Goal: Task Accomplishment & Management: Manage account settings

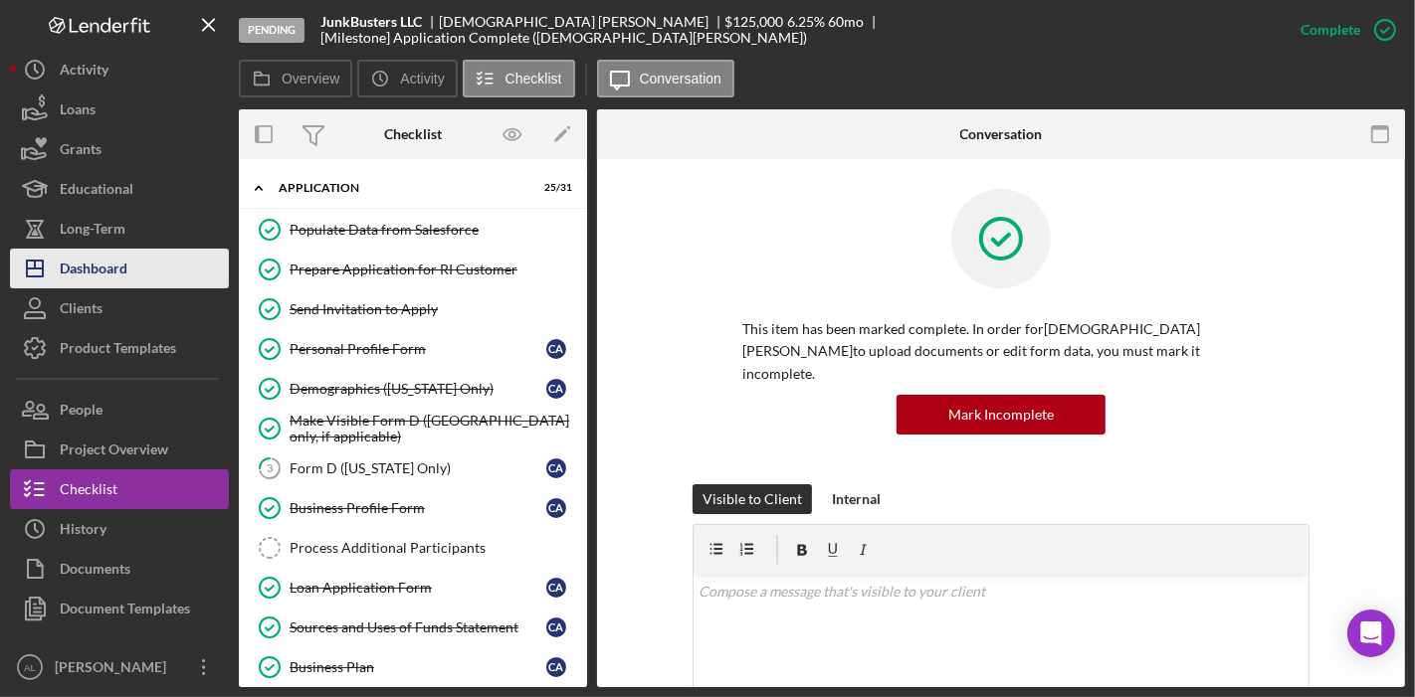
click at [107, 283] on div "Dashboard" at bounding box center [94, 271] width 68 height 45
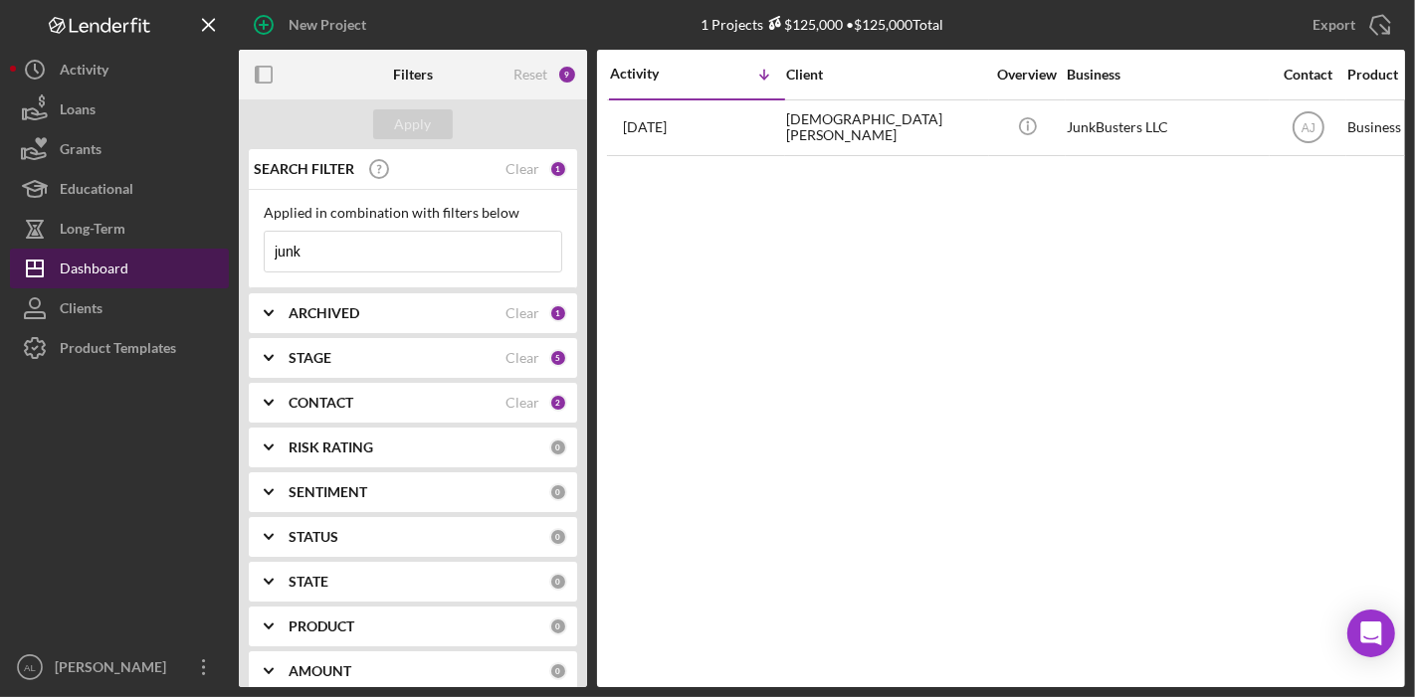
click at [113, 271] on div "Dashboard" at bounding box center [94, 271] width 69 height 45
click at [366, 371] on div "STAGE Clear 5" at bounding box center [428, 358] width 279 height 40
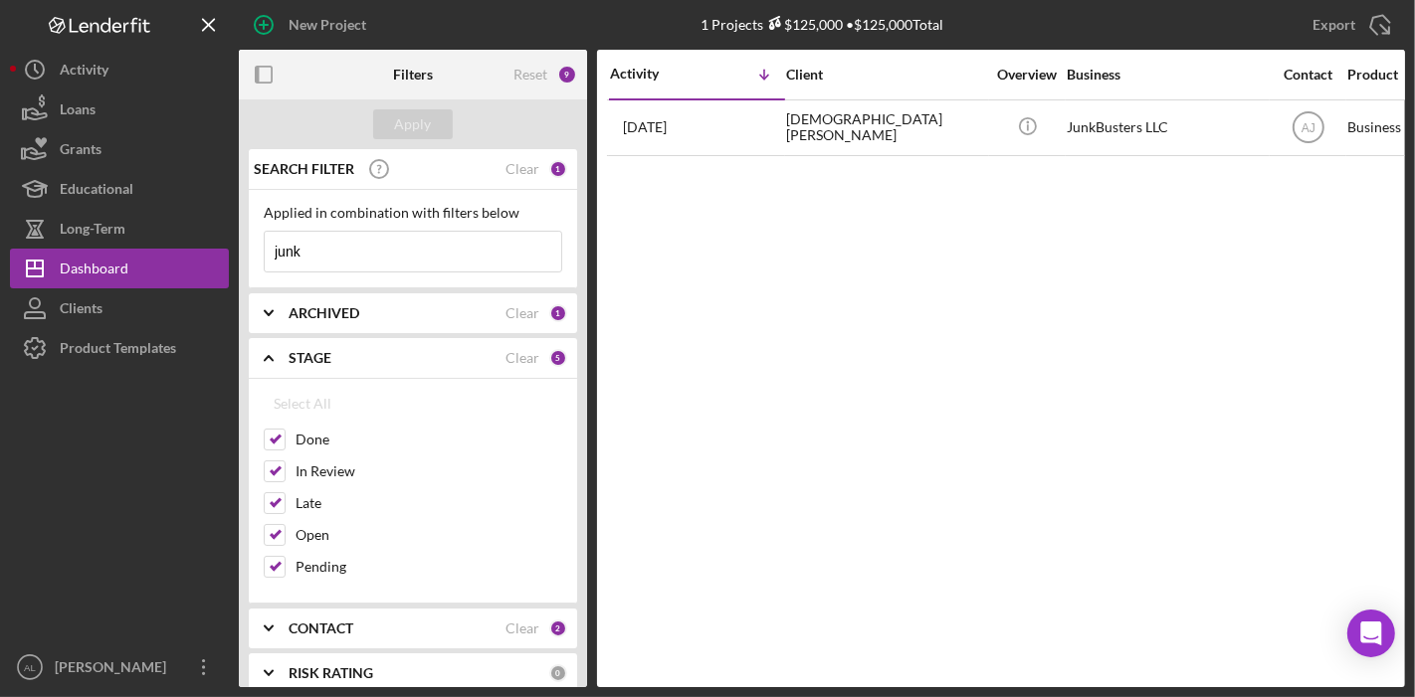
click at [303, 321] on div "ARCHIVED Clear 1" at bounding box center [428, 314] width 279 height 40
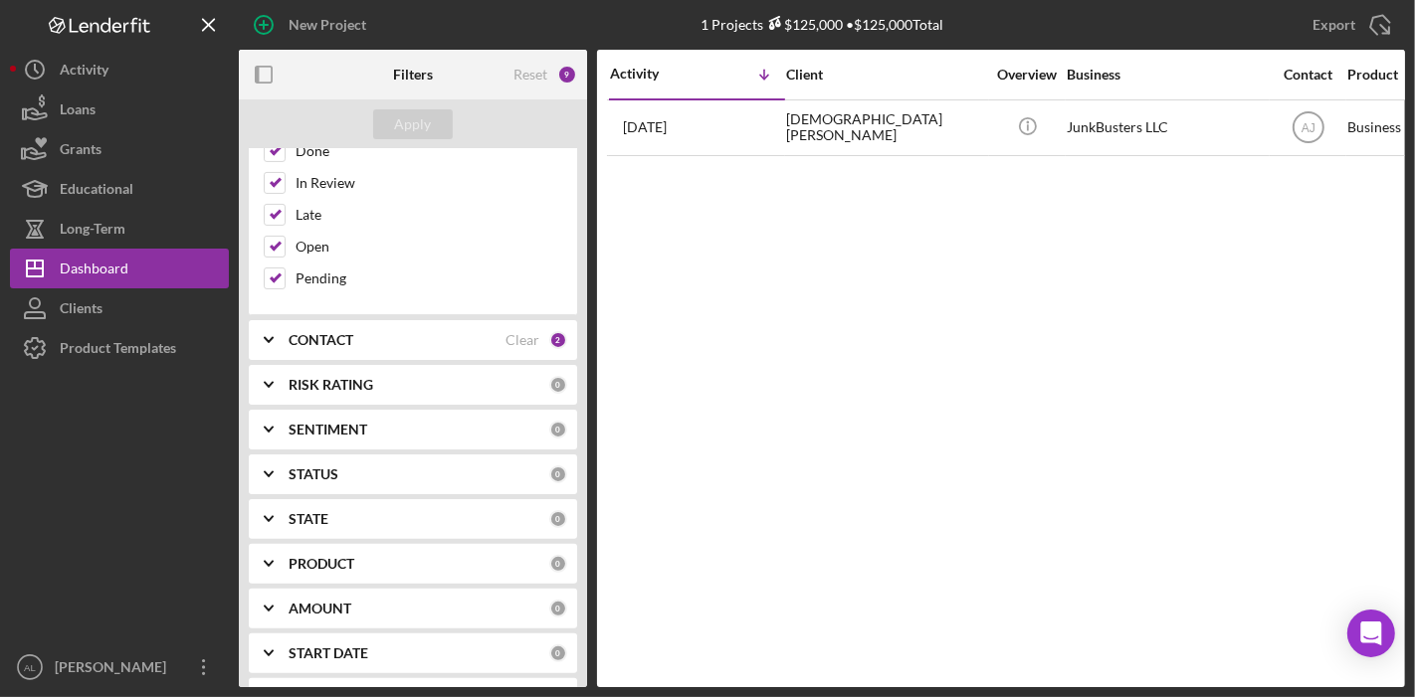
scroll to position [421, 0]
click at [382, 375] on div "RISK RATING" at bounding box center [419, 383] width 261 height 16
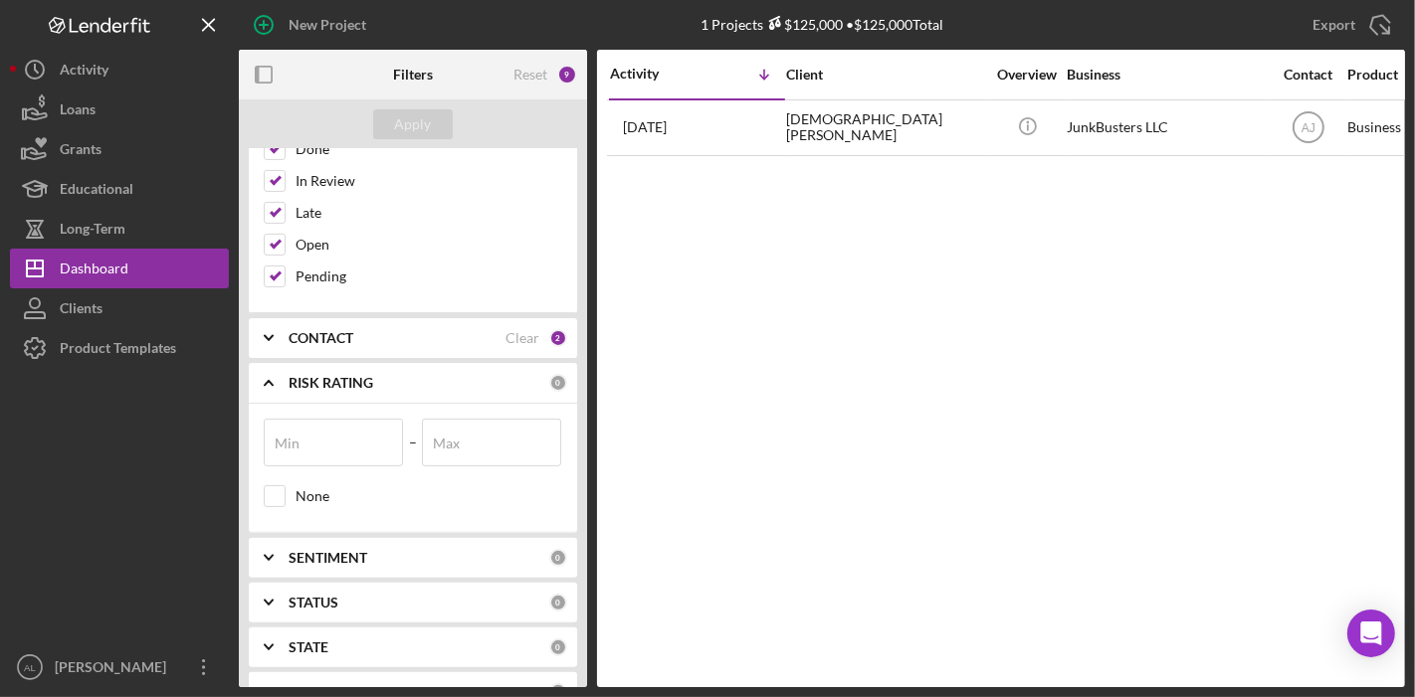
click at [454, 330] on div "CONTACT" at bounding box center [397, 338] width 217 height 16
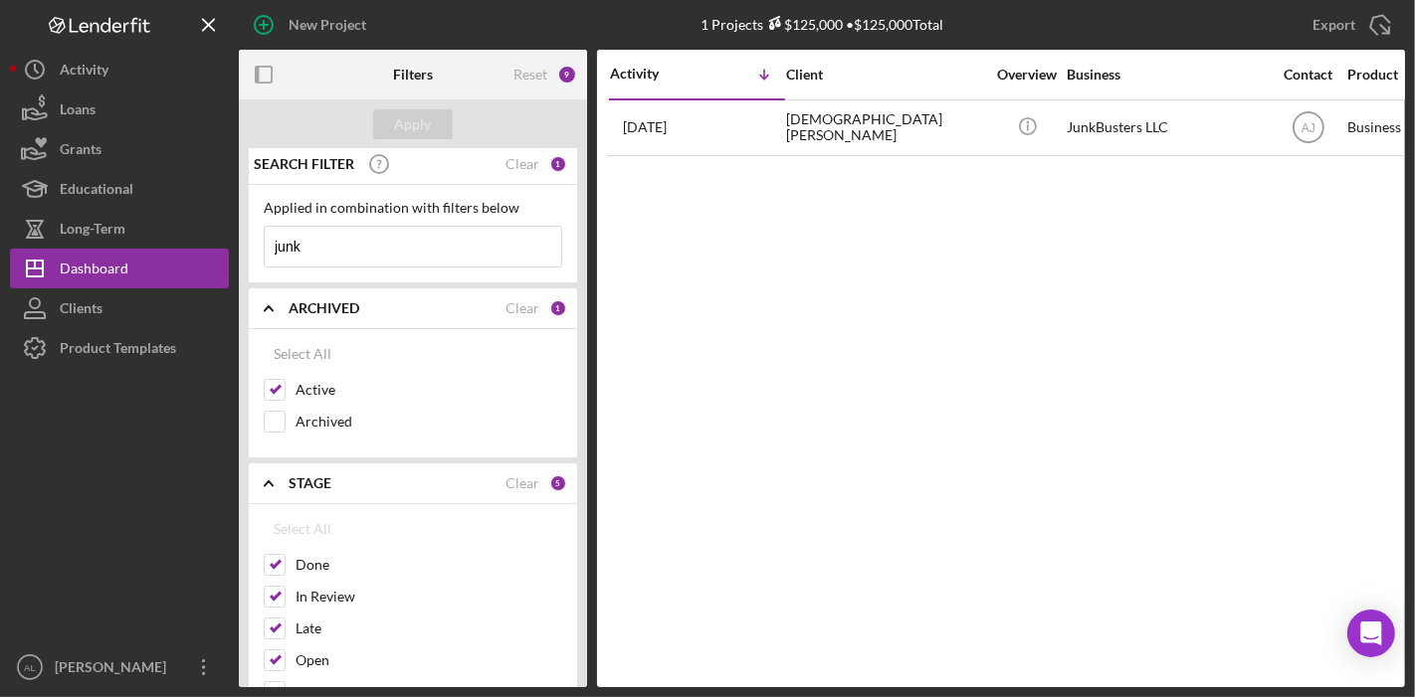
scroll to position [0, 0]
click at [409, 266] on input "junk" at bounding box center [413, 252] width 297 height 40
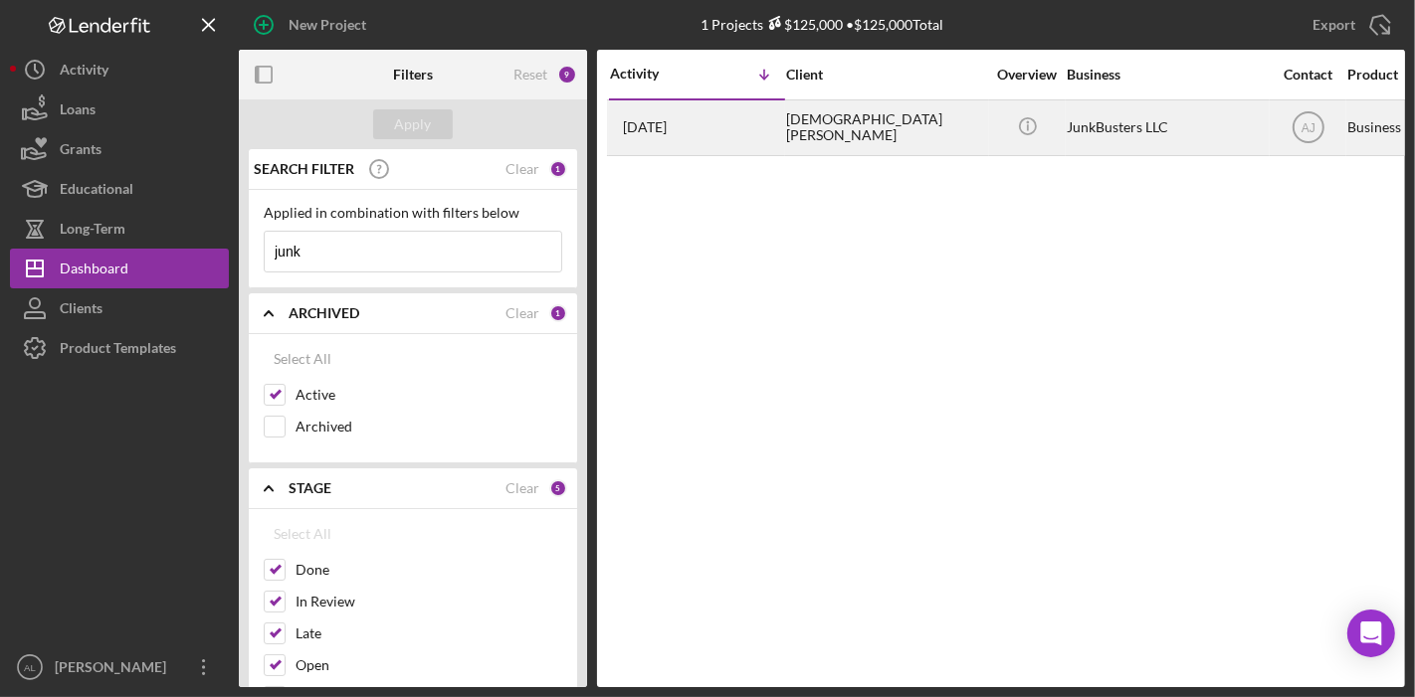
click at [810, 121] on div "[DEMOGRAPHIC_DATA][PERSON_NAME]" at bounding box center [885, 127] width 199 height 53
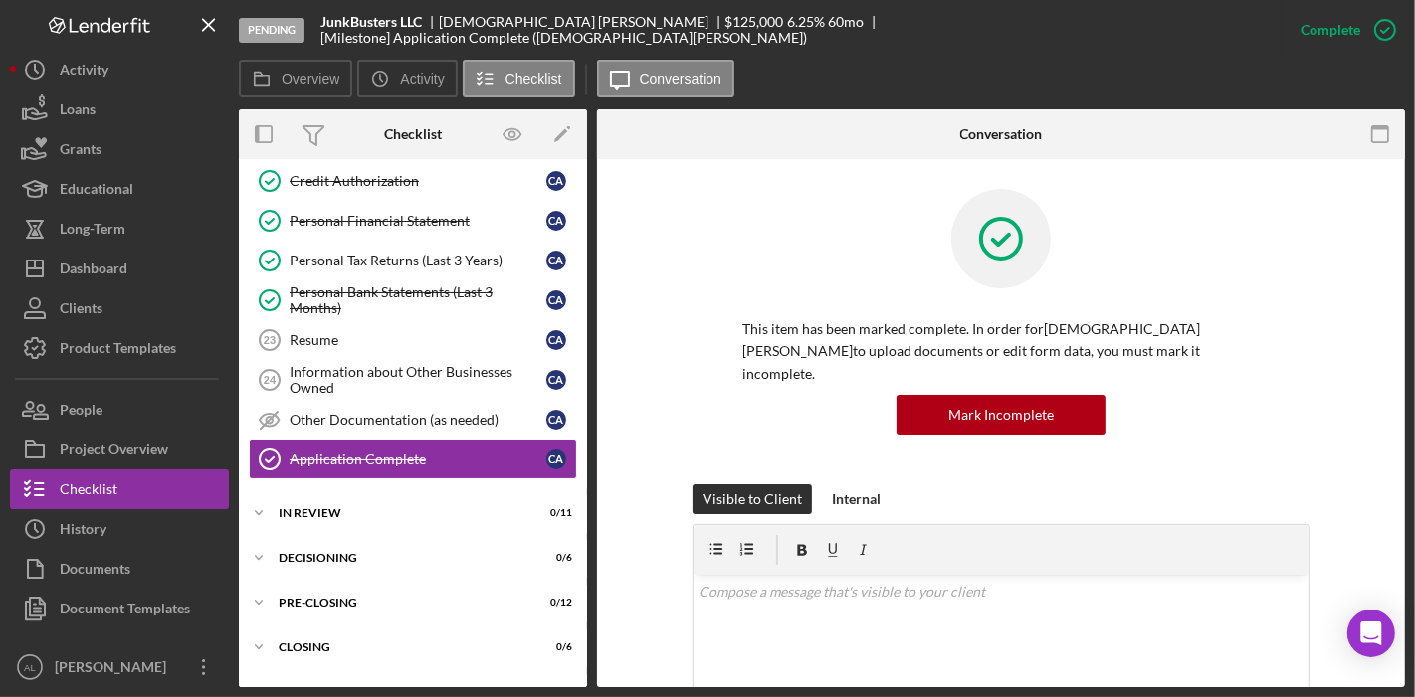
scroll to position [980, 0]
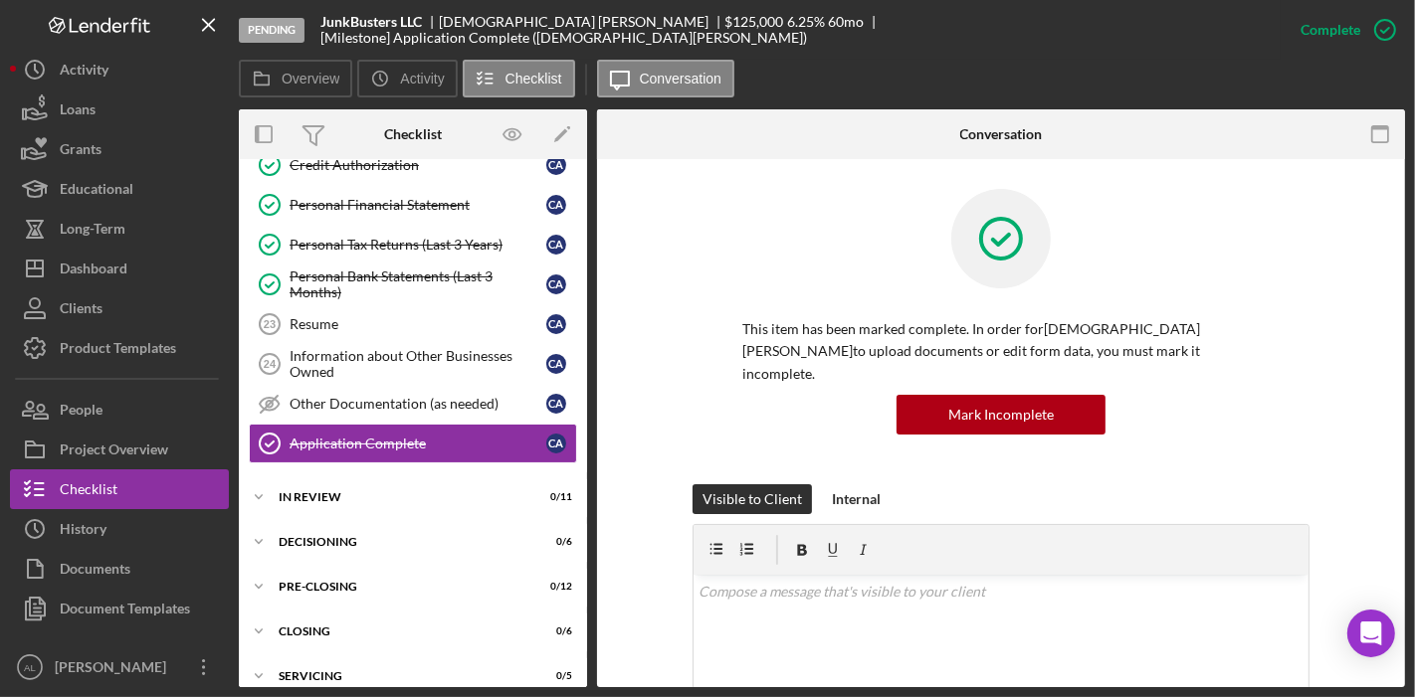
drag, startPoint x: 580, startPoint y: 533, endPoint x: 585, endPoint y: 361, distance: 172.2
click at [585, 361] on div "Icon/Expander Application 25 / 31 Populate Data from Salesforce Populate Data f…" at bounding box center [413, 423] width 348 height 528
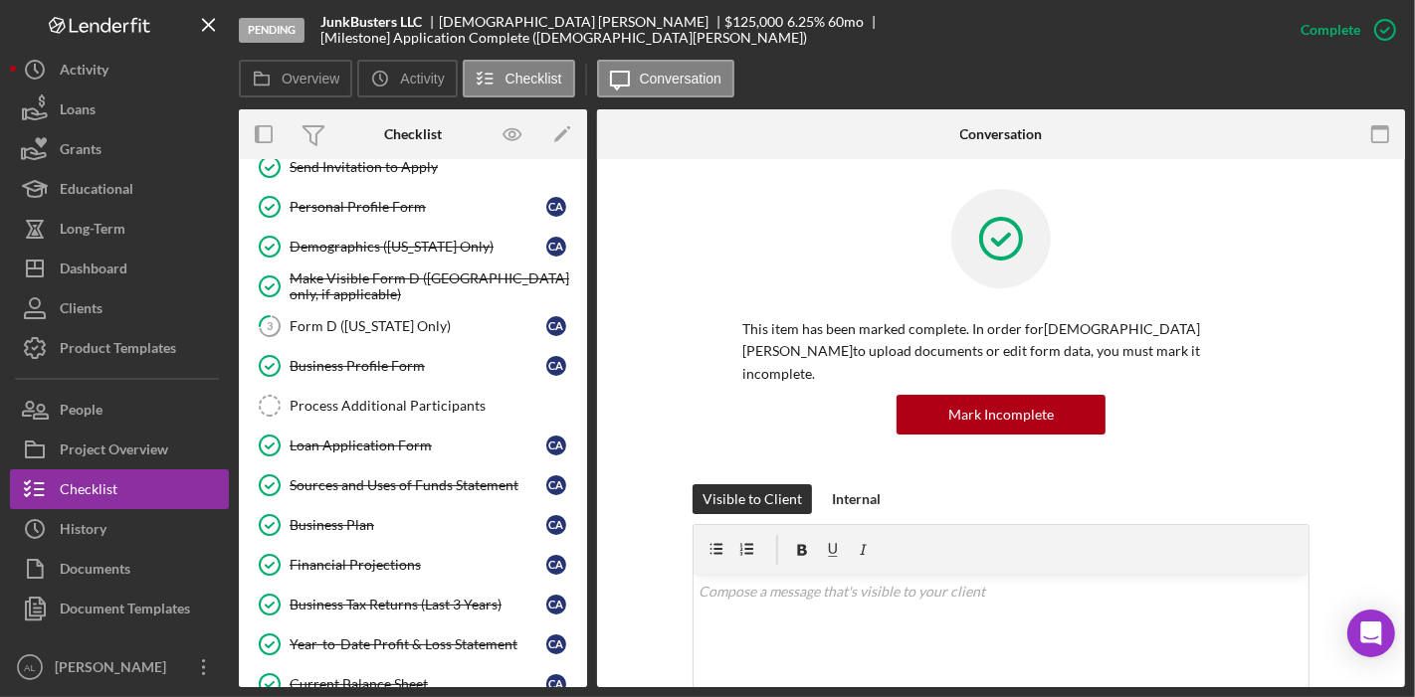
scroll to position [136, 0]
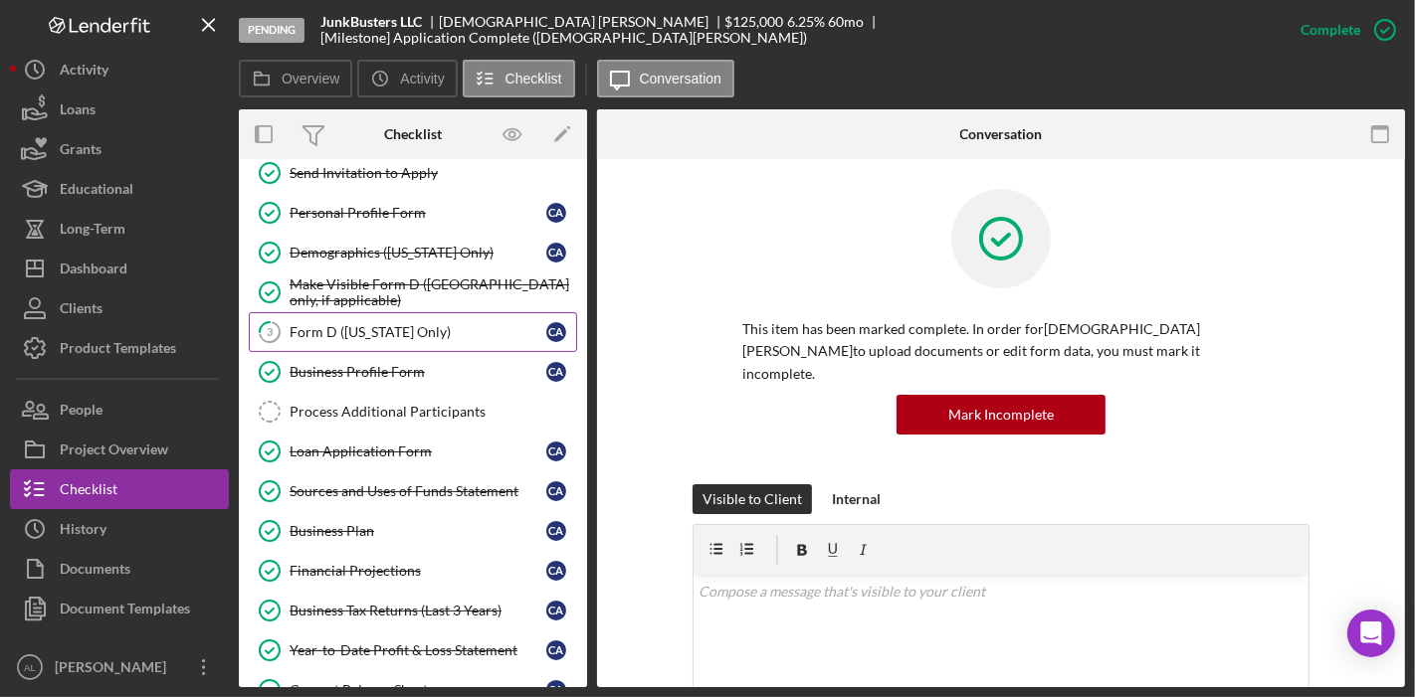
click at [360, 328] on div "Form D ([US_STATE] Only)" at bounding box center [418, 332] width 257 height 16
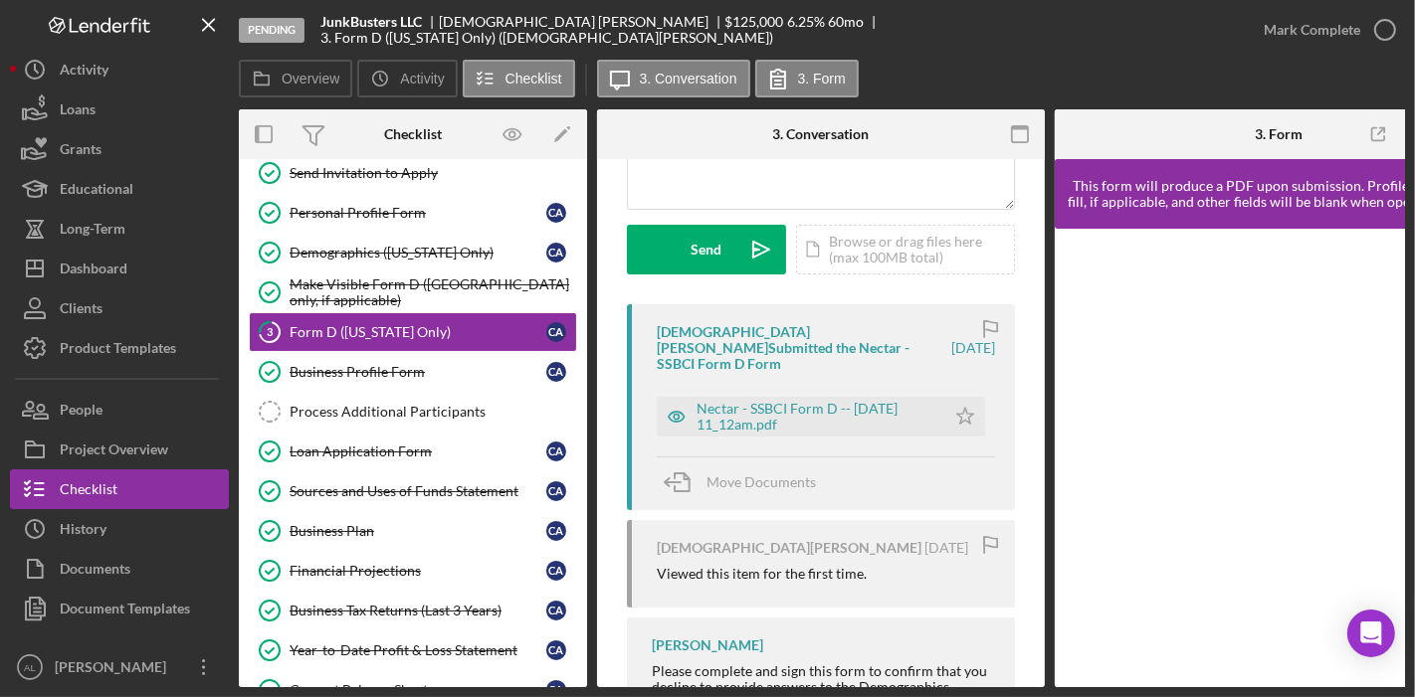
scroll to position [243, 0]
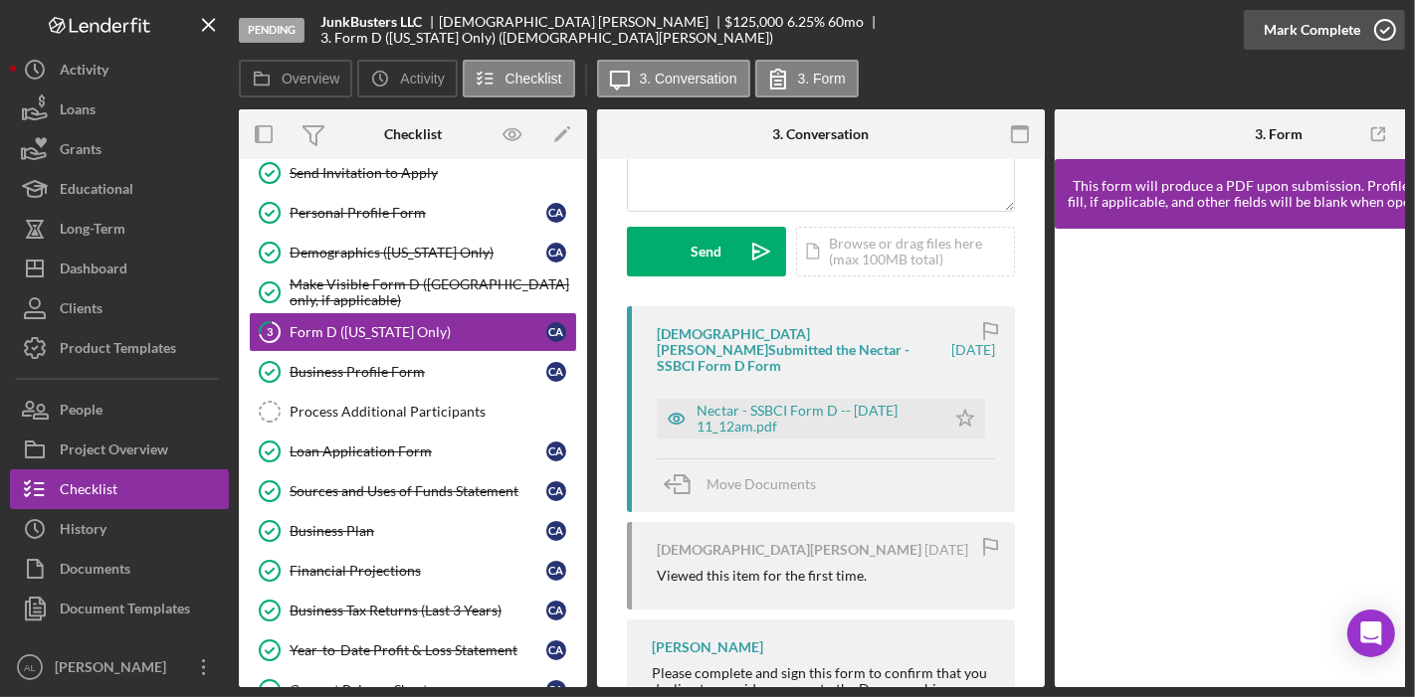
click at [1384, 32] on icon "button" at bounding box center [1385, 30] width 50 height 50
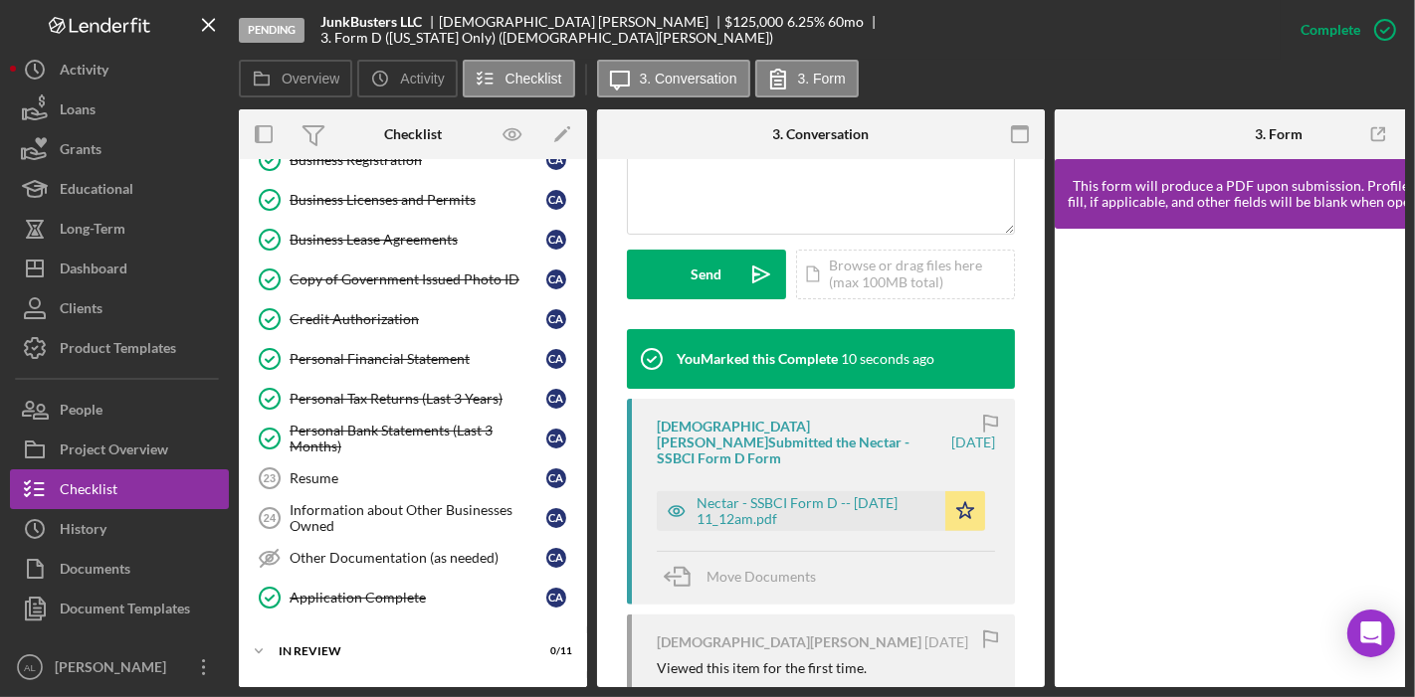
scroll to position [988, 0]
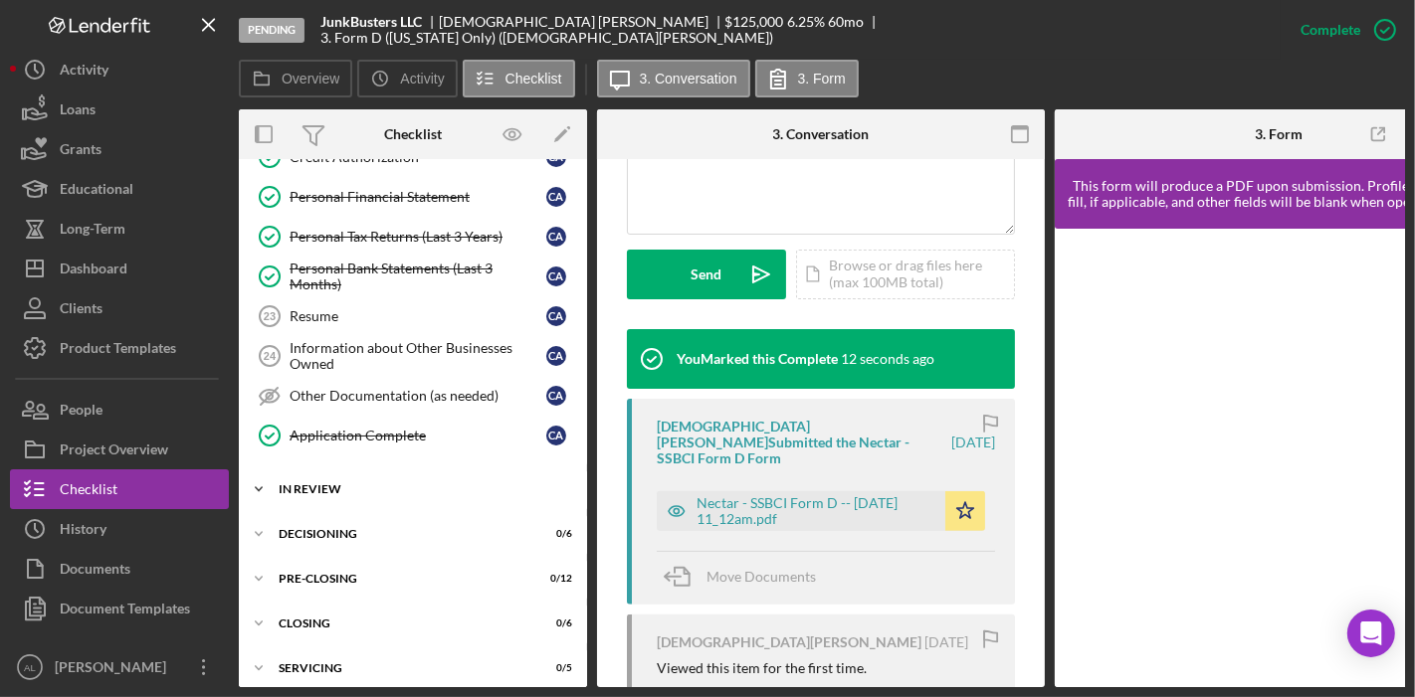
click at [381, 484] on div "Icon/Expander In Review 0 / 11" at bounding box center [413, 490] width 348 height 40
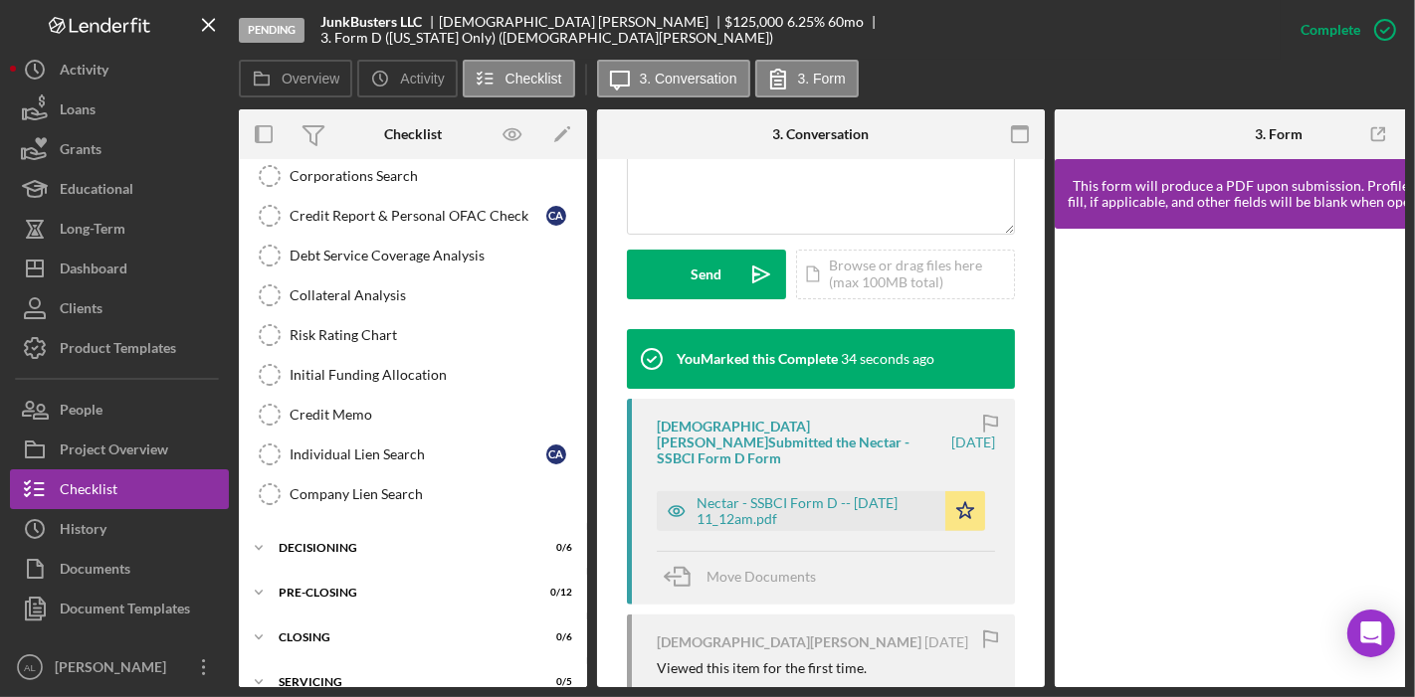
scroll to position [1431, 0]
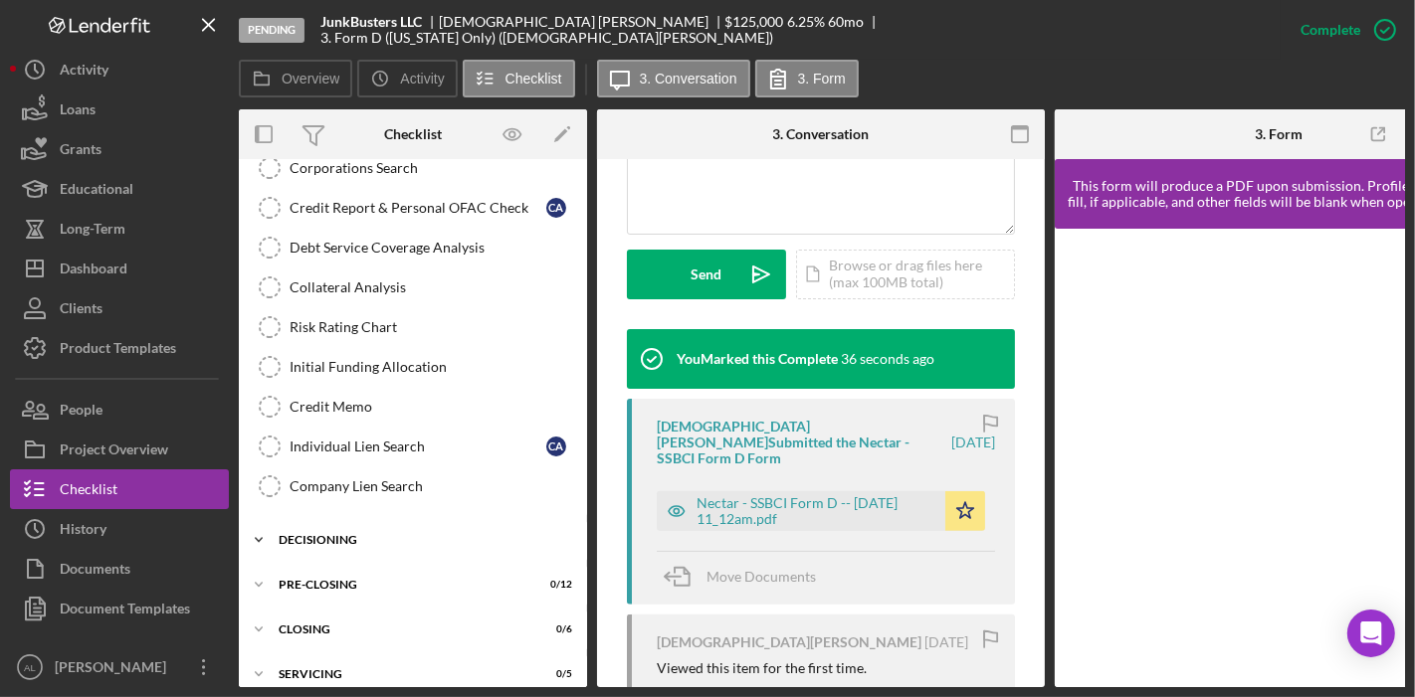
click at [355, 534] on div "Decisioning" at bounding box center [421, 540] width 284 height 12
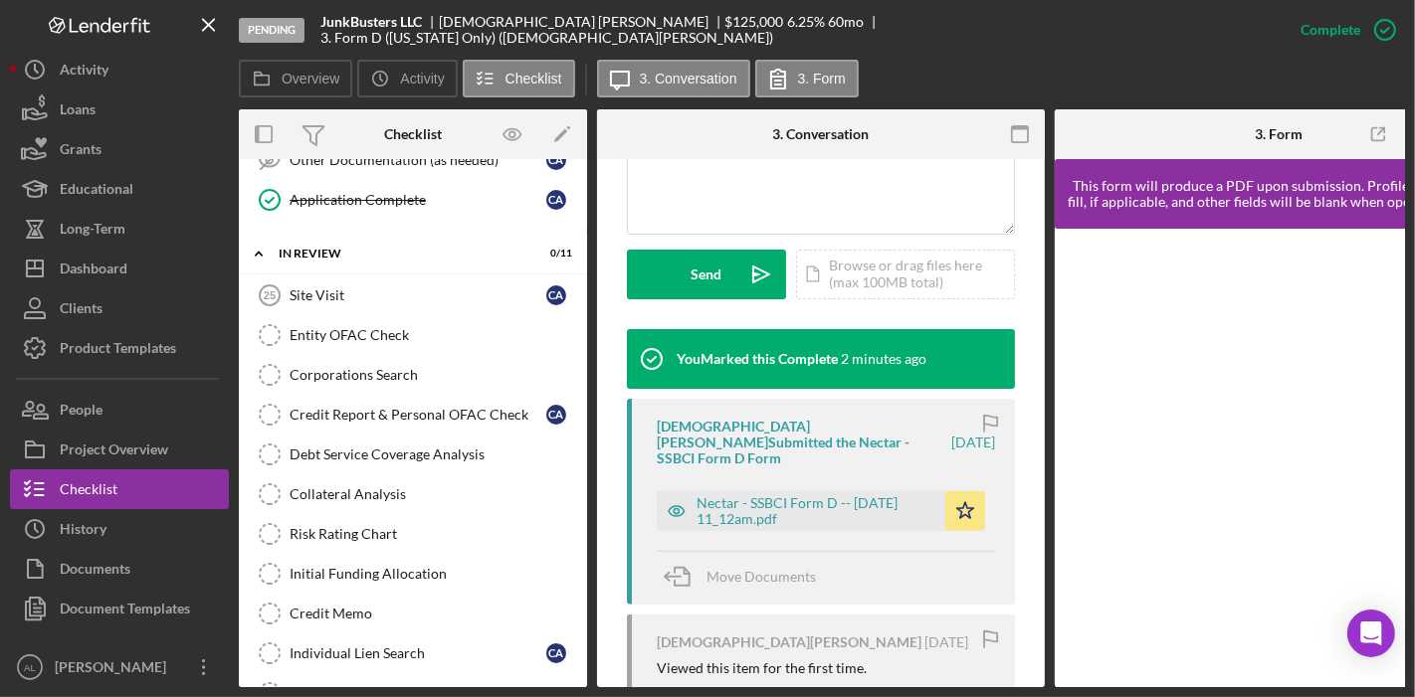
scroll to position [1227, 0]
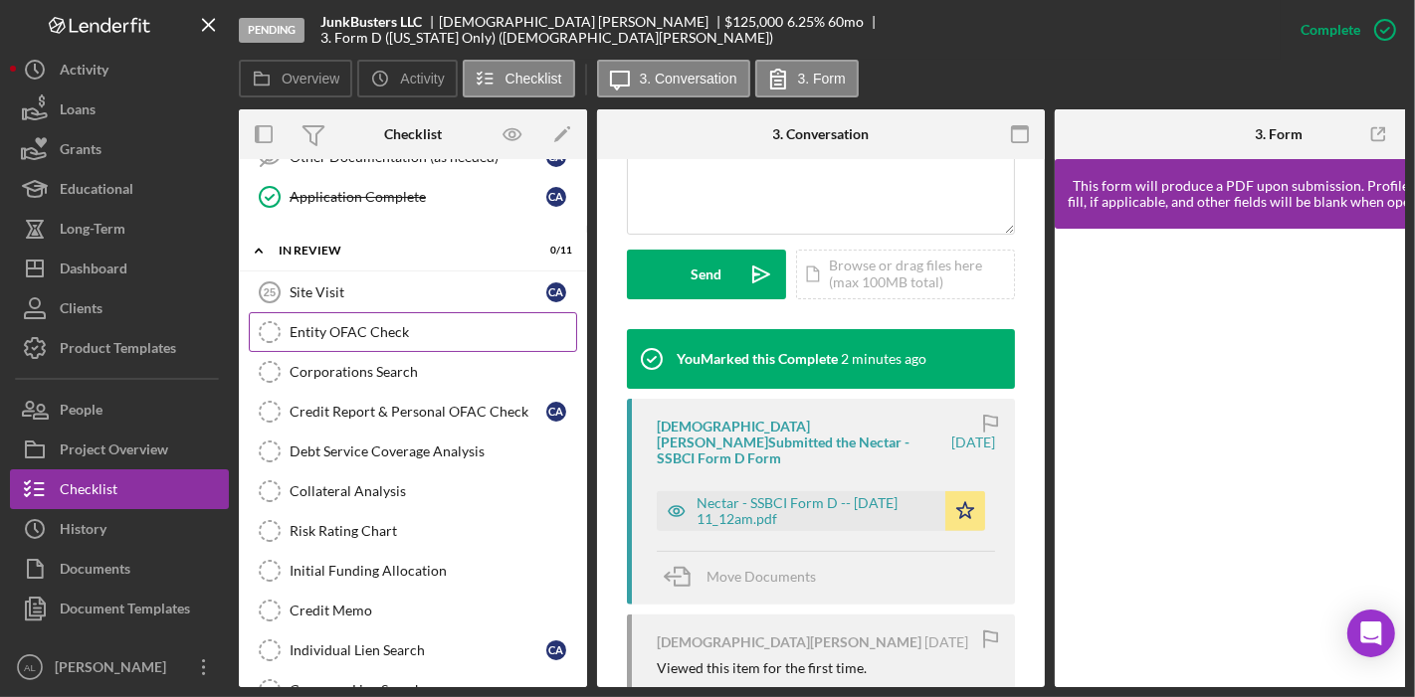
click at [411, 312] on link "Entity OFAC Check Entity OFAC Check" at bounding box center [413, 332] width 328 height 40
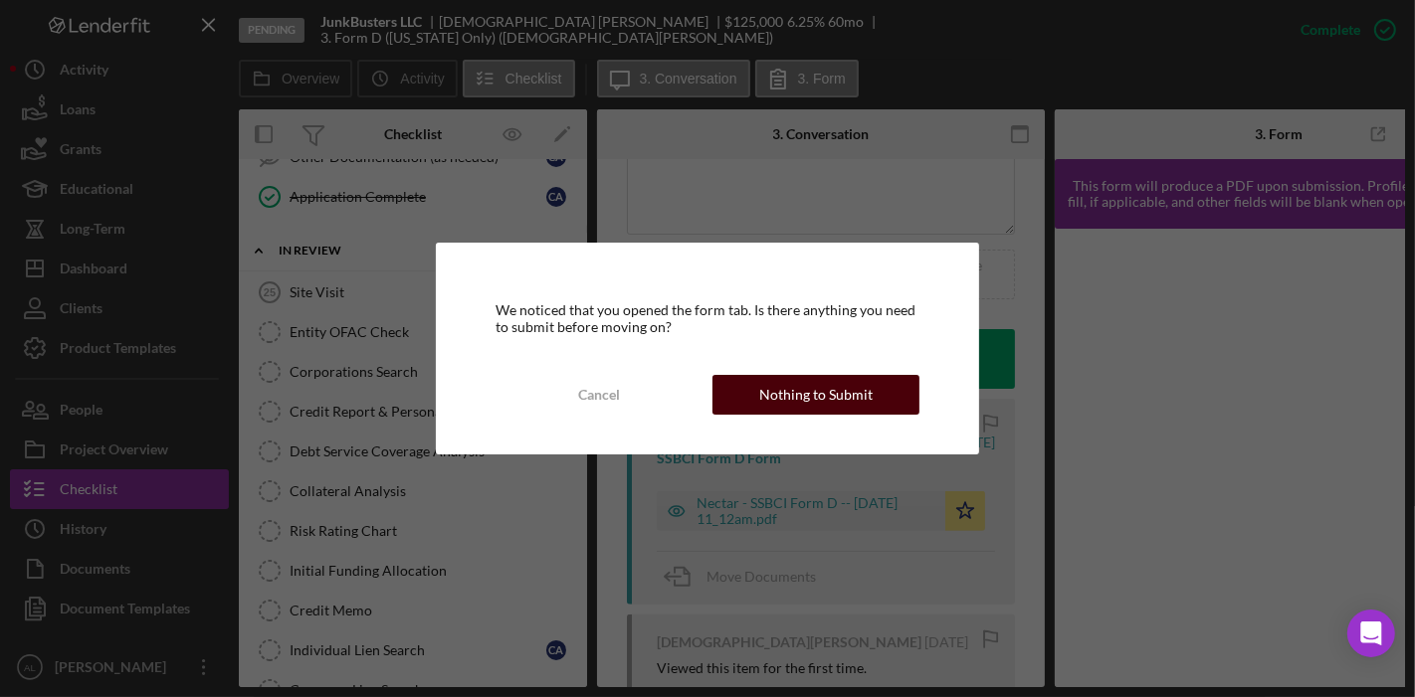
click at [773, 384] on div "Nothing to Submit" at bounding box center [815, 395] width 113 height 40
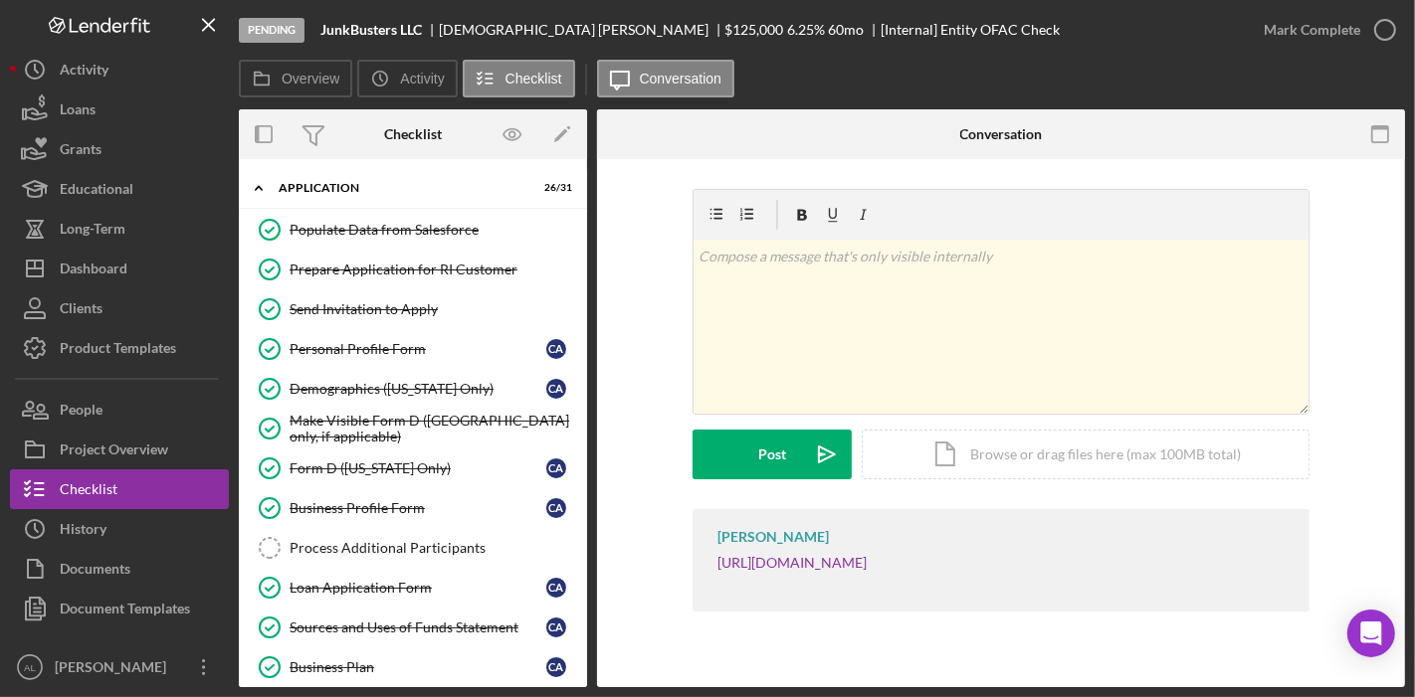
scroll to position [631, 0]
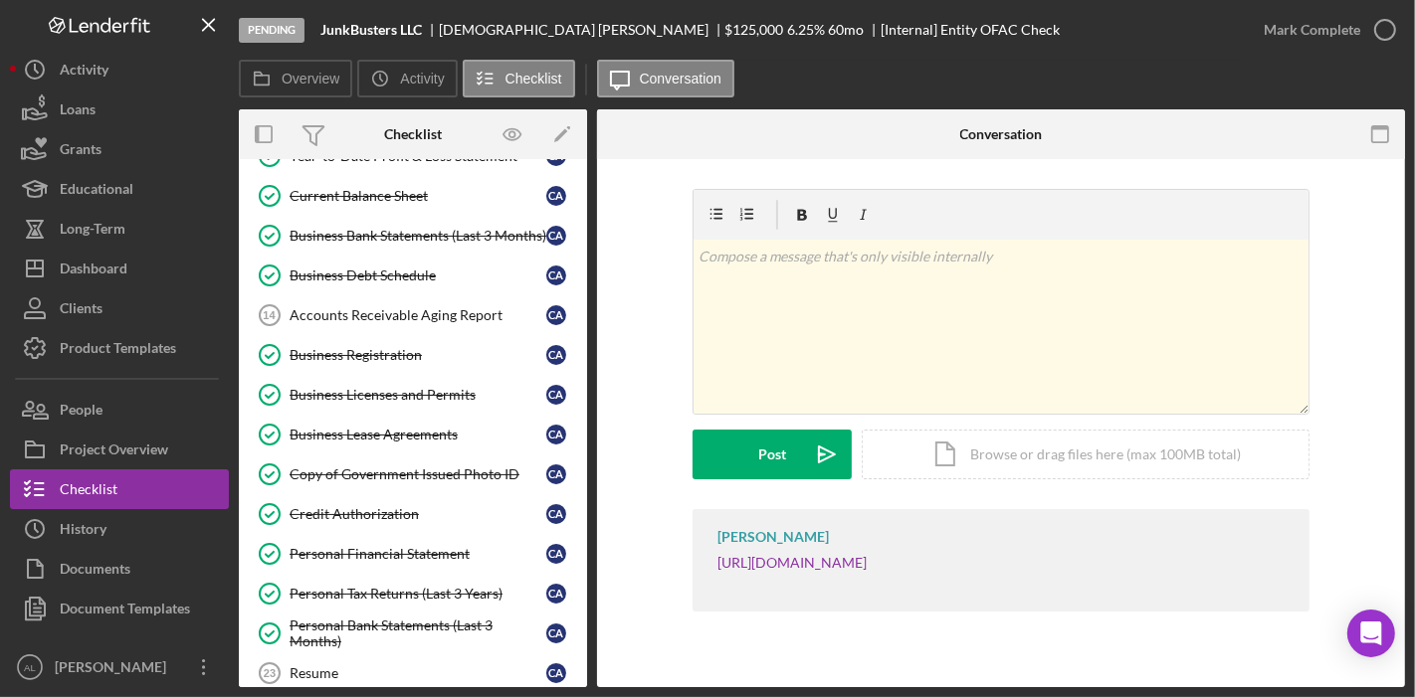
drag, startPoint x: 586, startPoint y: 350, endPoint x: 588, endPoint y: 400, distance: 49.8
click at [588, 400] on div "Overview Internal Workflow Stage Pending Icon/Dropdown Arrow Archive (can unarc…" at bounding box center [822, 398] width 1166 height 578
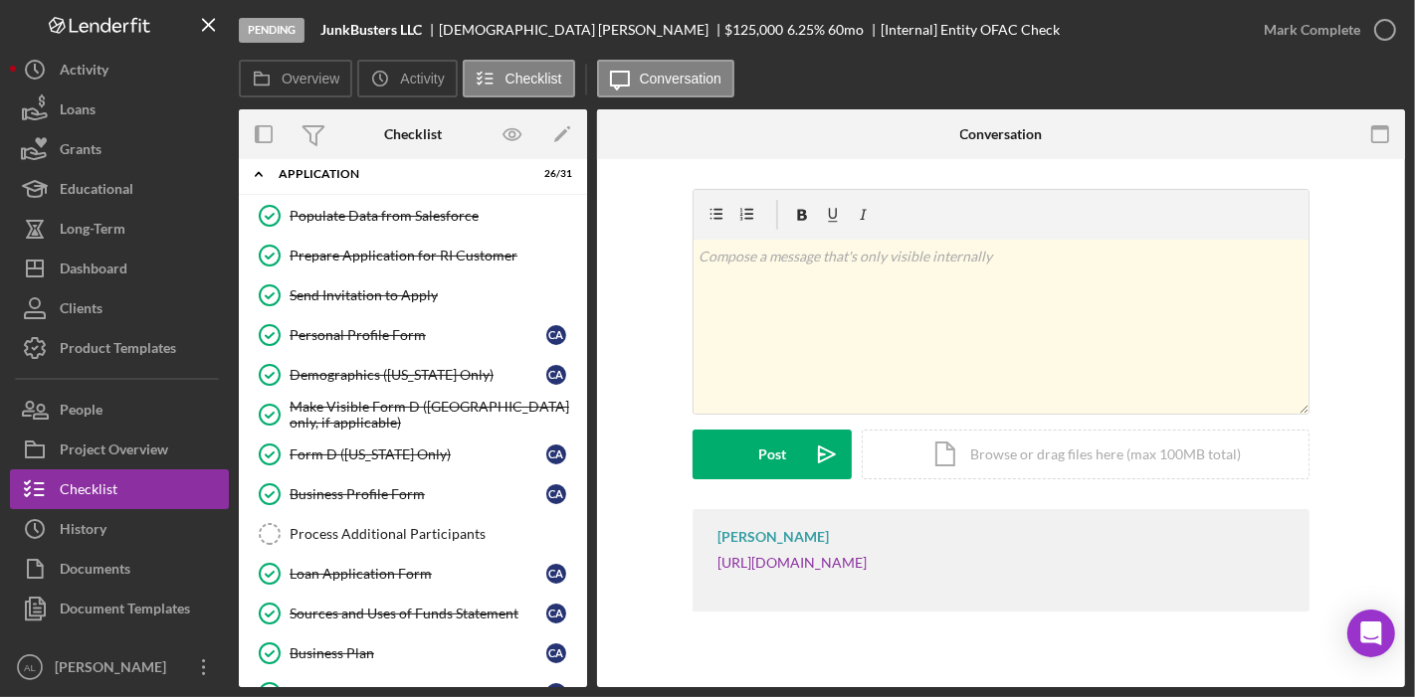
scroll to position [22, 0]
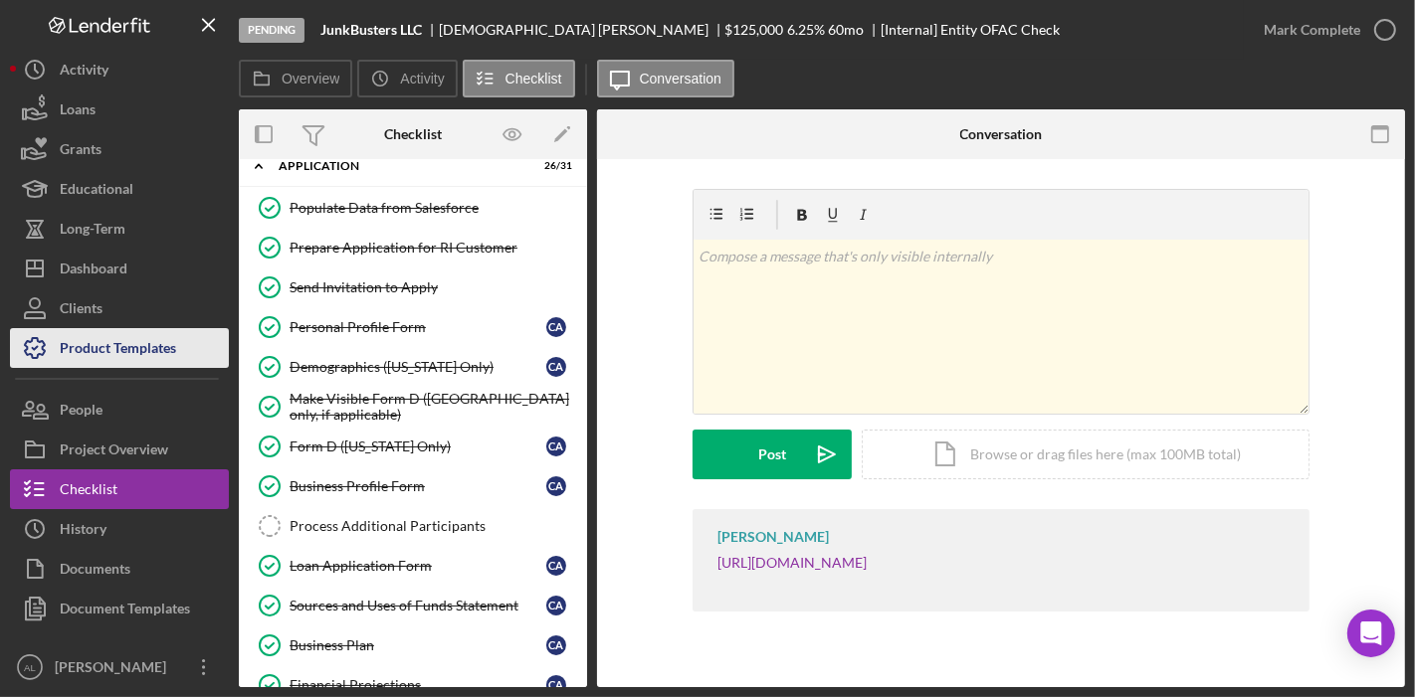
click at [161, 342] on div "Product Templates" at bounding box center [118, 350] width 116 height 45
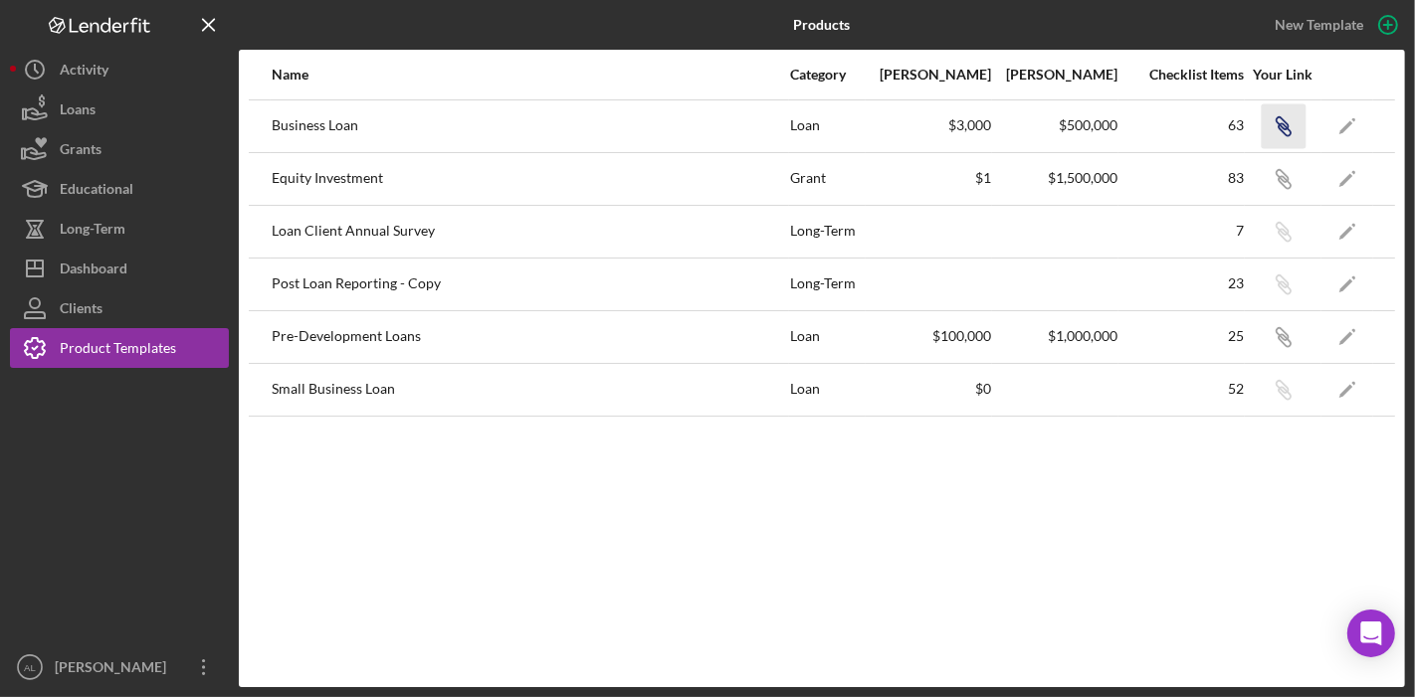
click at [1268, 118] on icon "Icon/Link" at bounding box center [1283, 125] width 45 height 45
click at [1334, 120] on icon "Icon/Edit" at bounding box center [1347, 125] width 45 height 45
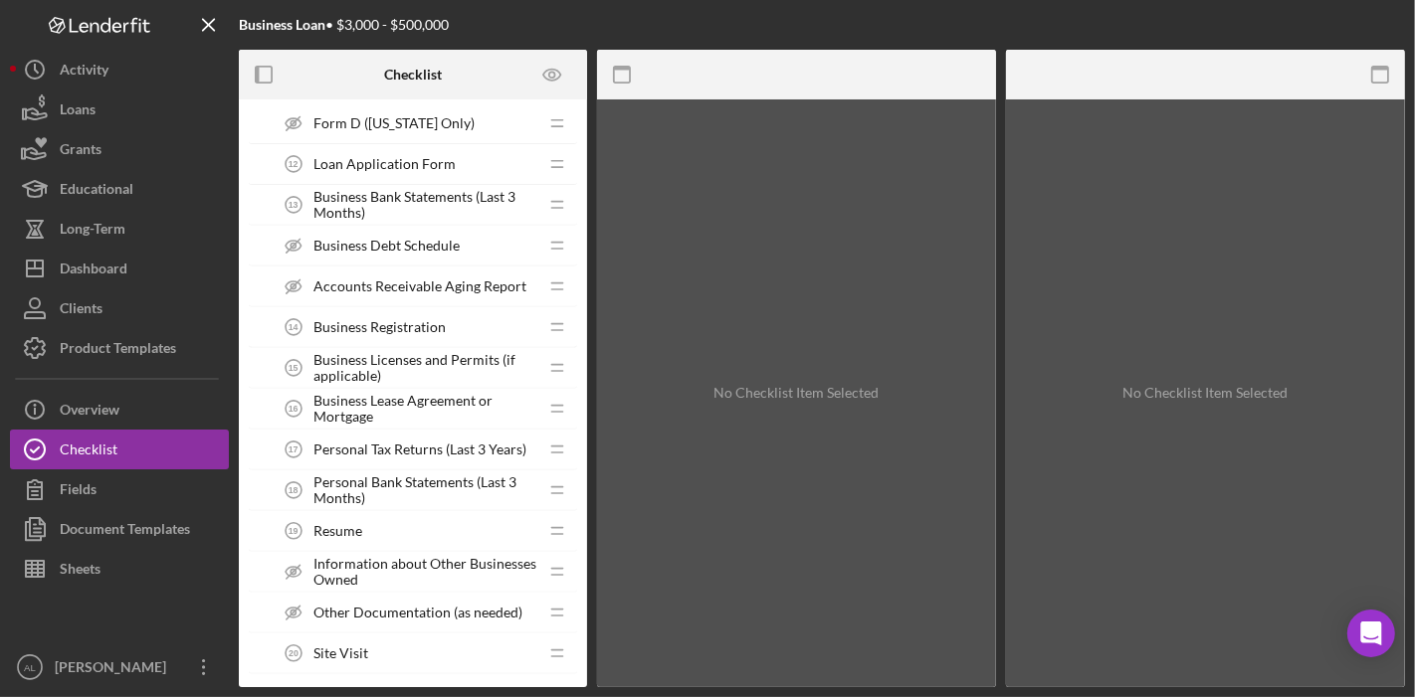
scroll to position [2496, 0]
